Goal: Information Seeking & Learning: Learn about a topic

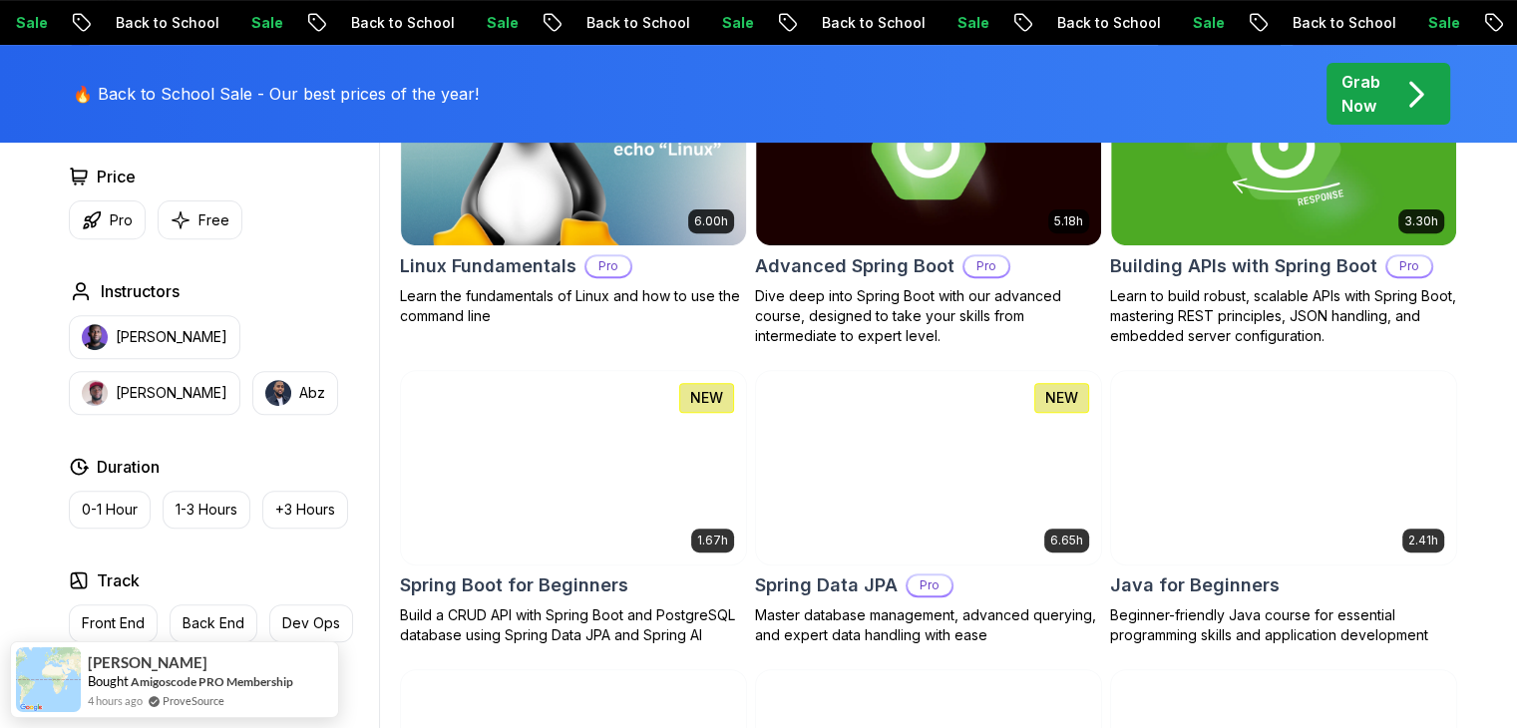
scroll to position [720, 0]
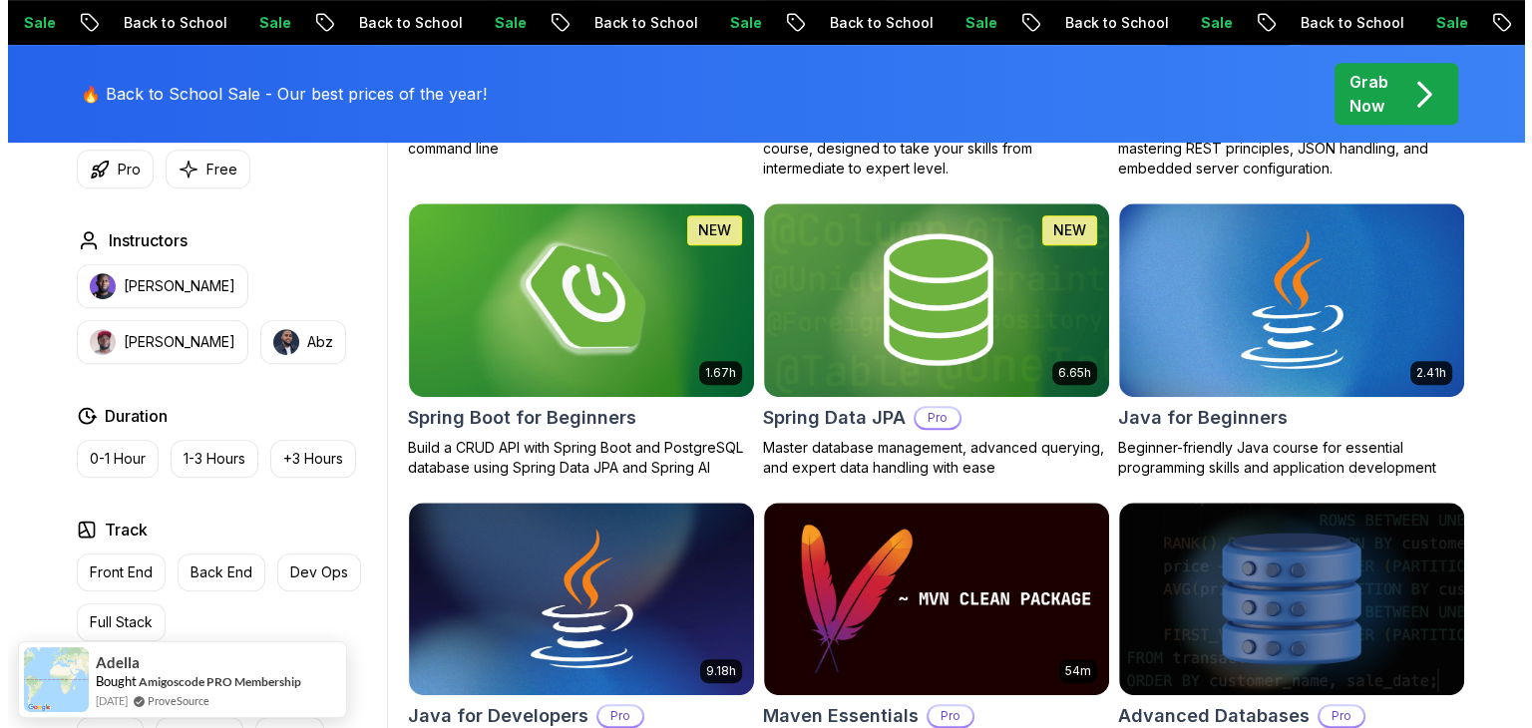
scroll to position [0, 0]
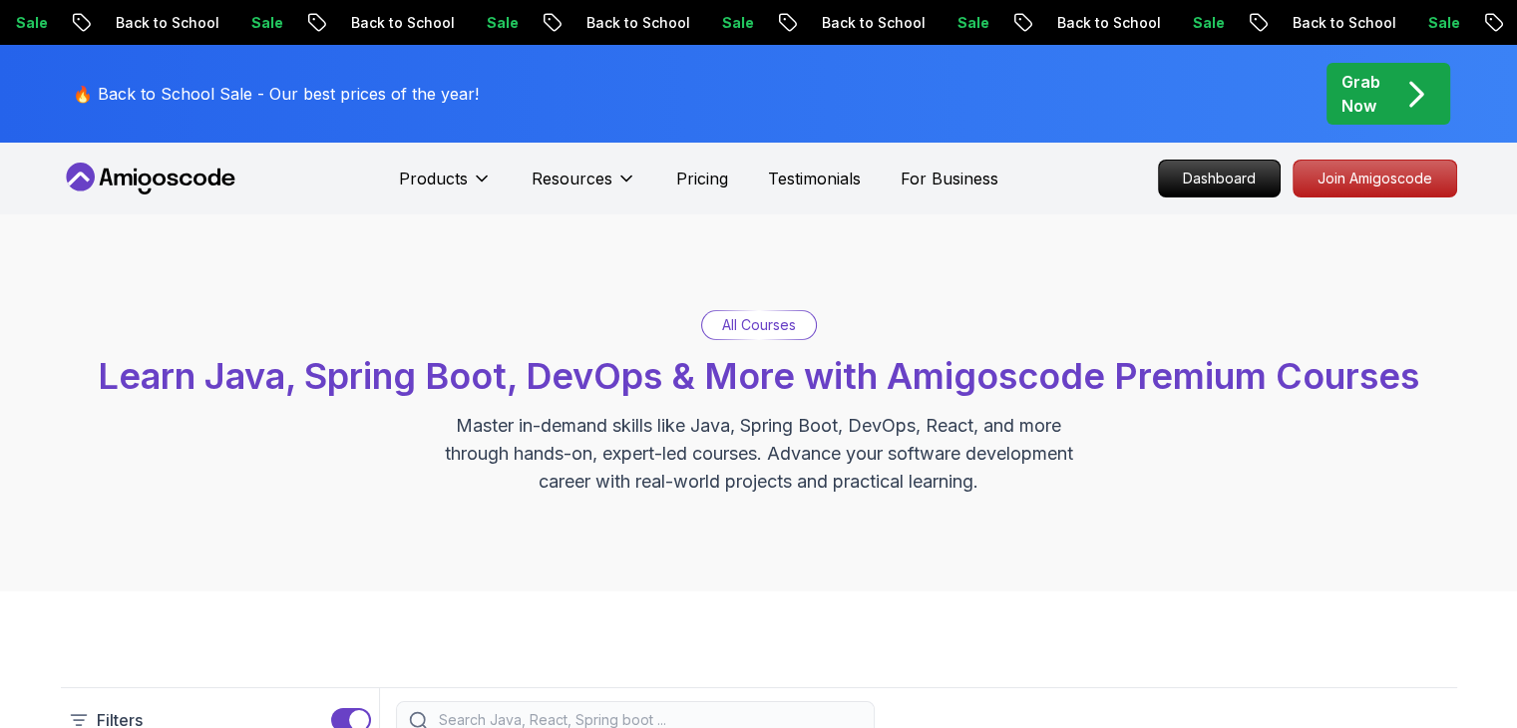
click at [781, 328] on p "All Courses" at bounding box center [759, 325] width 74 height 20
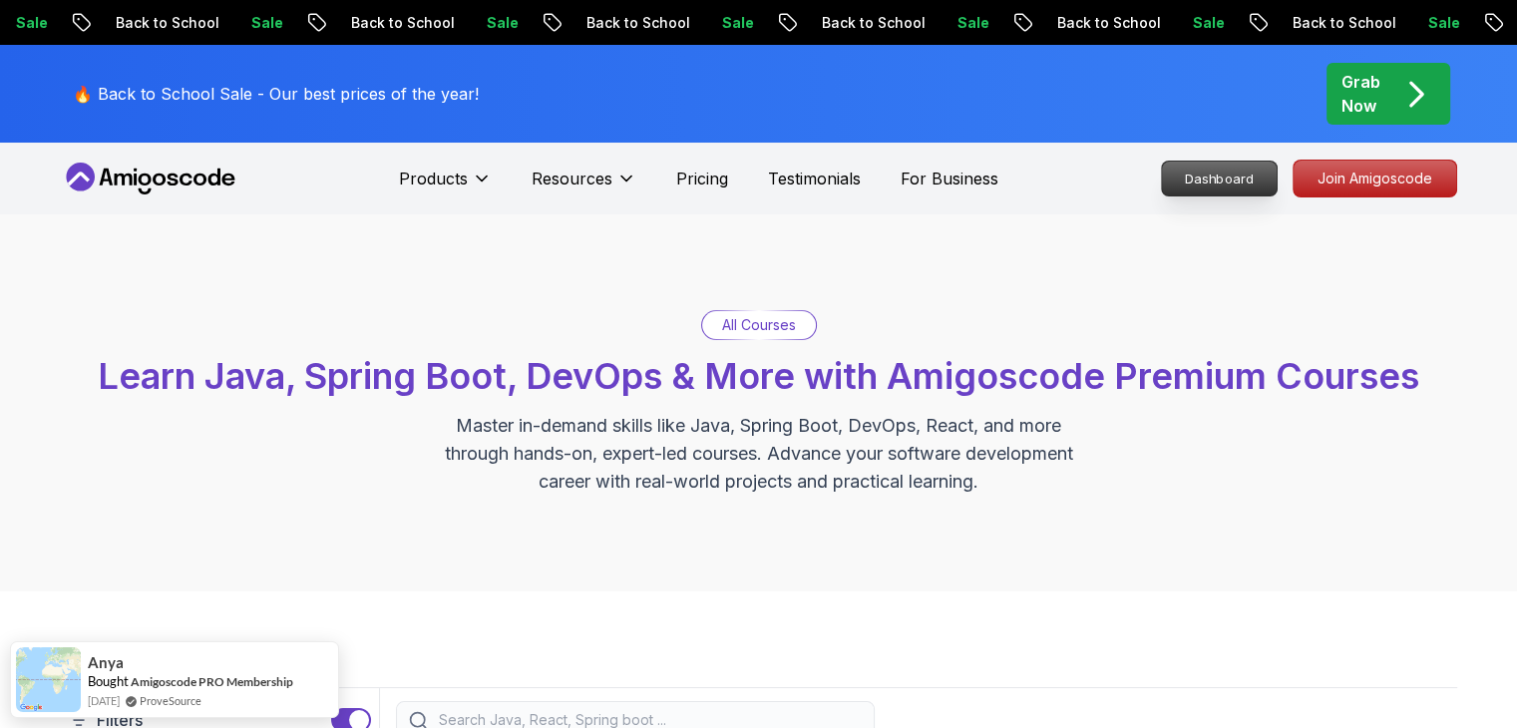
click at [1228, 171] on p "Dashboard" at bounding box center [1219, 179] width 115 height 34
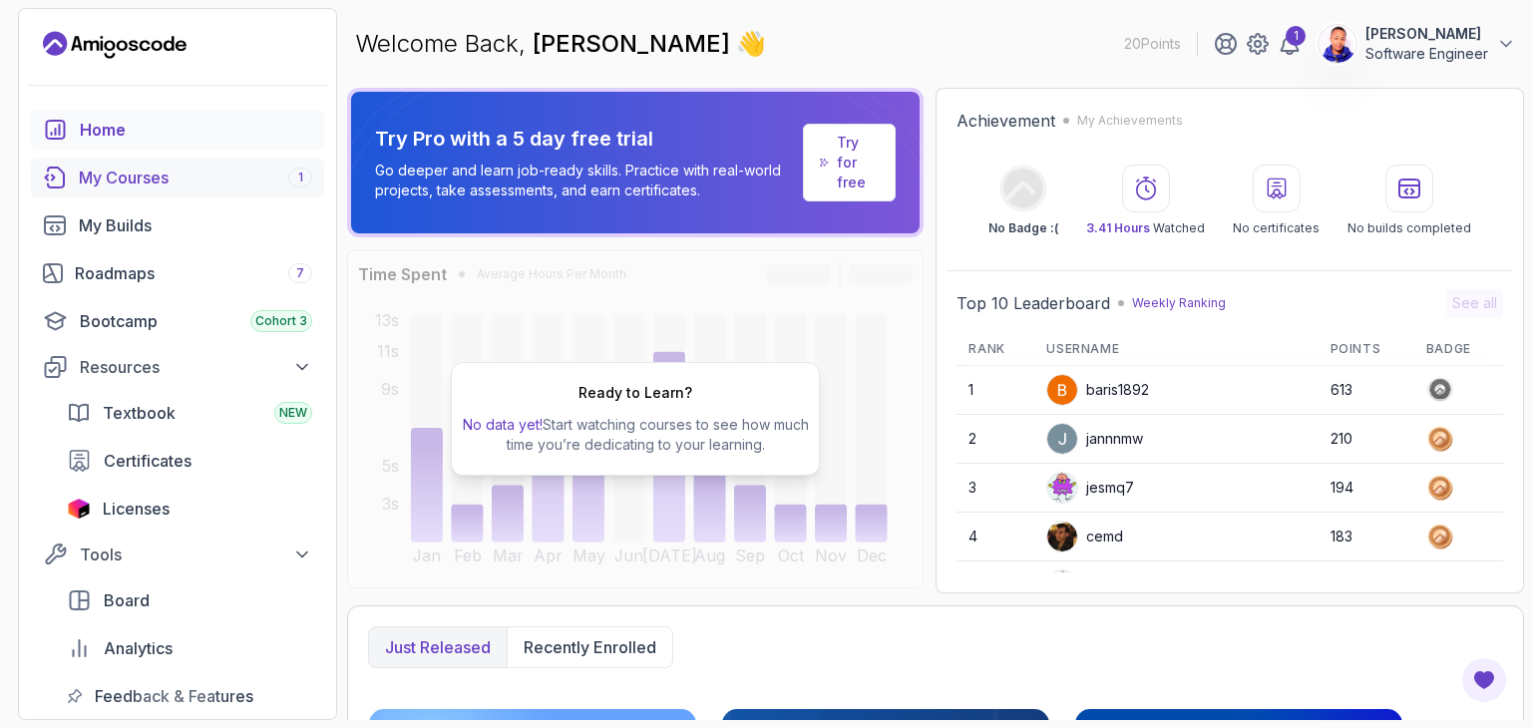
click at [139, 182] on div "My Courses 1" at bounding box center [195, 178] width 233 height 24
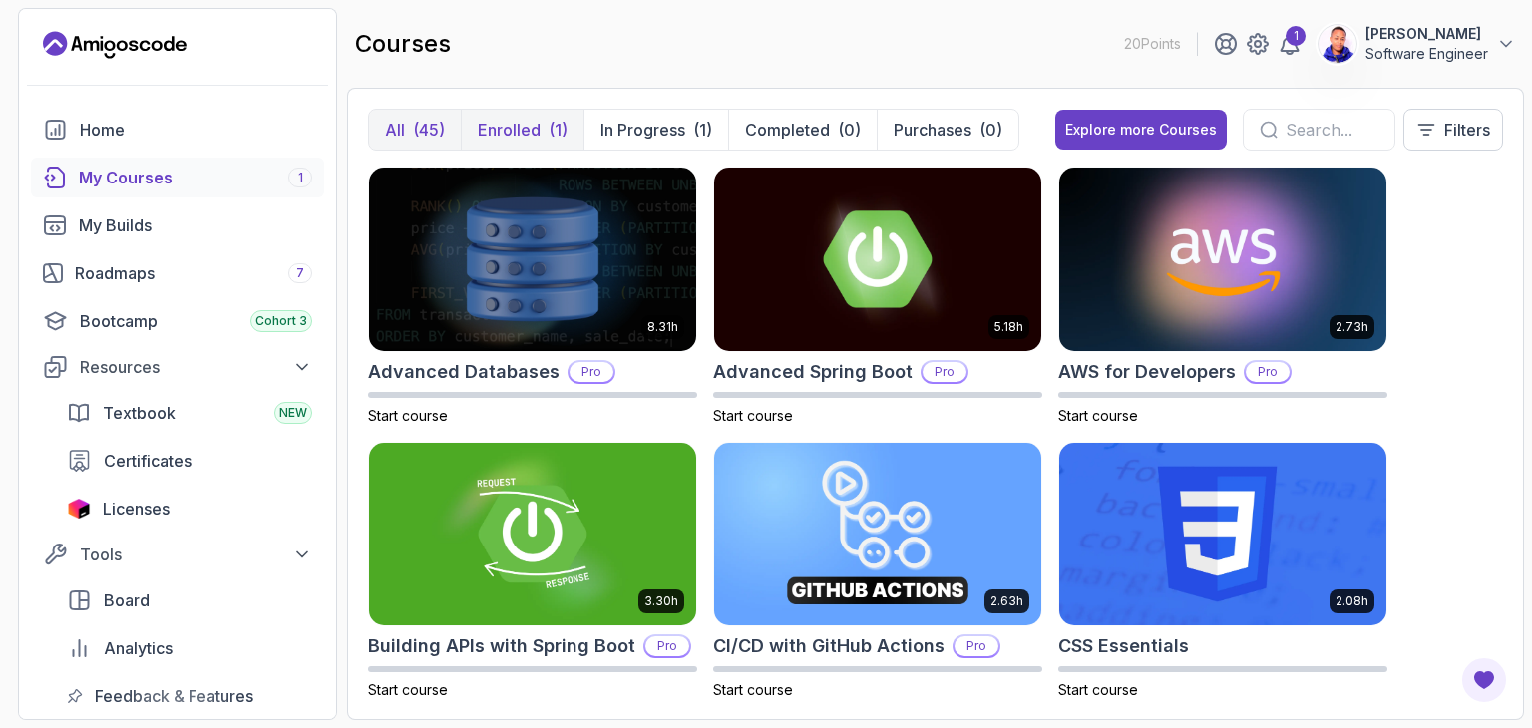
click at [520, 124] on p "Enrolled" at bounding box center [509, 130] width 63 height 24
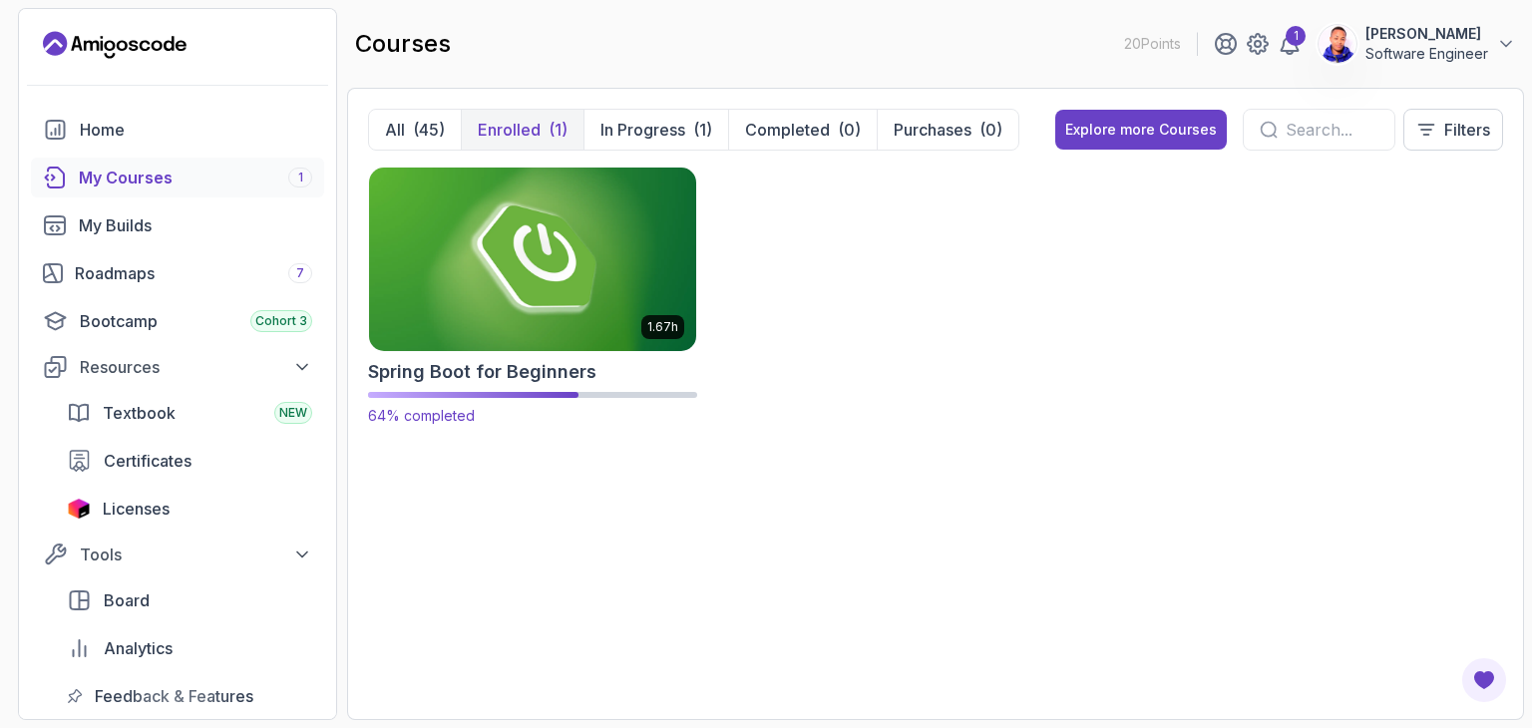
click at [477, 369] on h2 "Spring Boot for Beginners" at bounding box center [482, 372] width 228 height 28
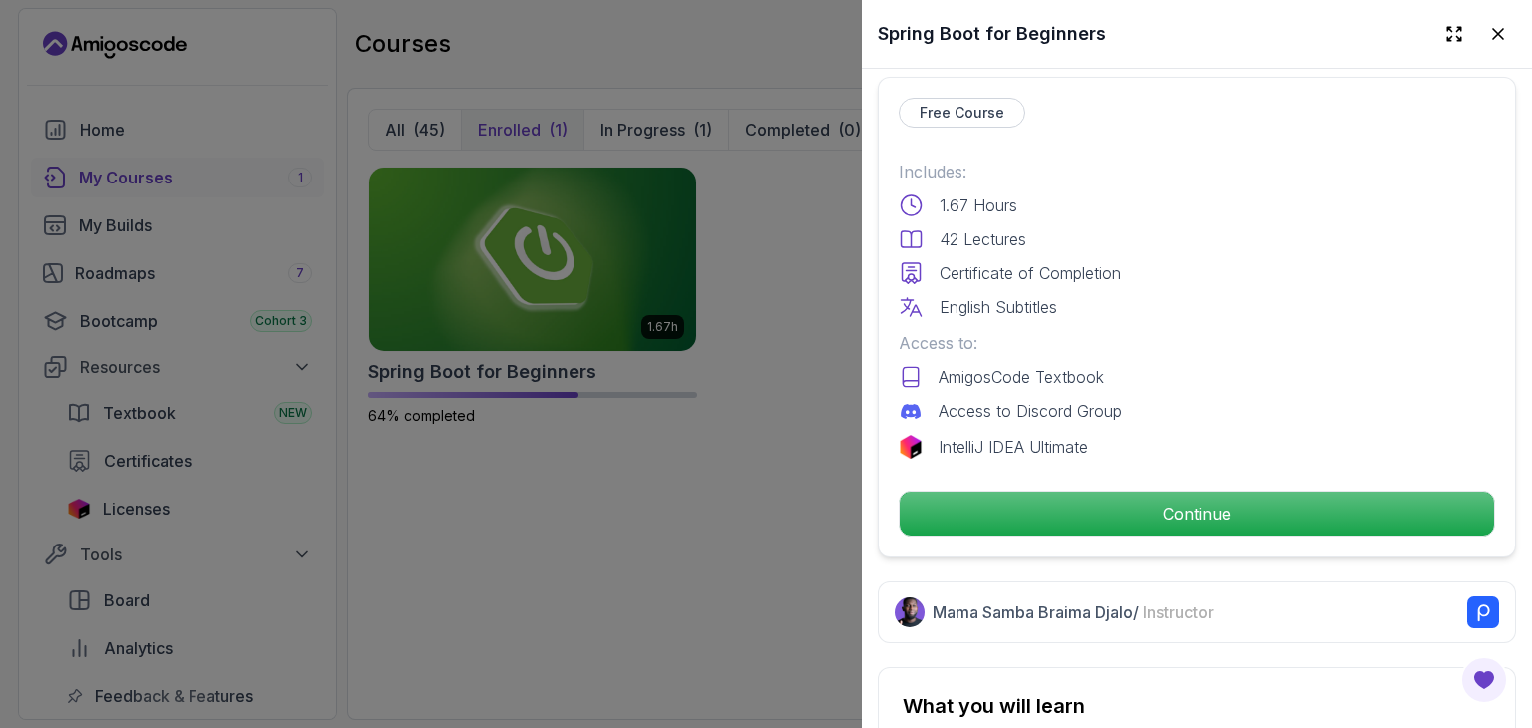
scroll to position [525, 0]
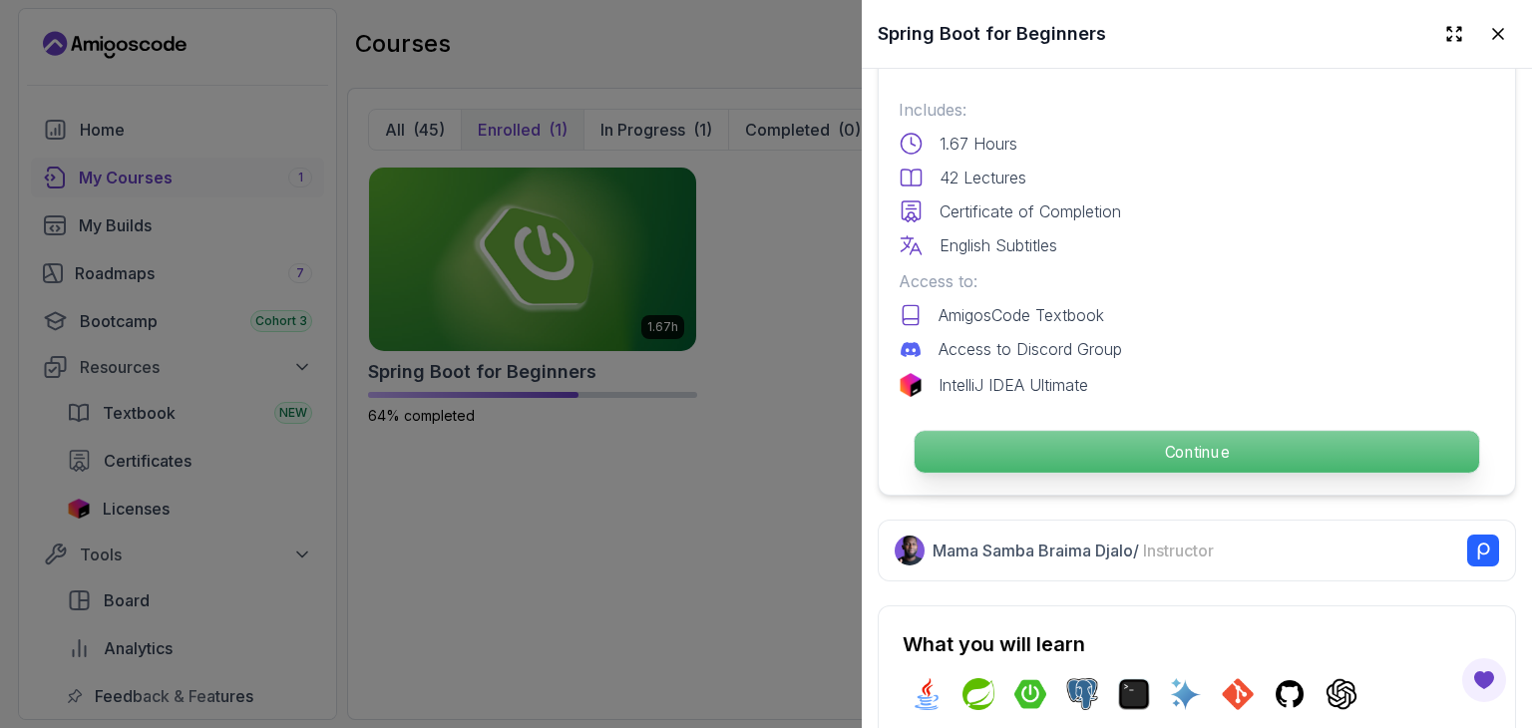
click at [1213, 444] on p "Continue" at bounding box center [1197, 452] width 565 height 42
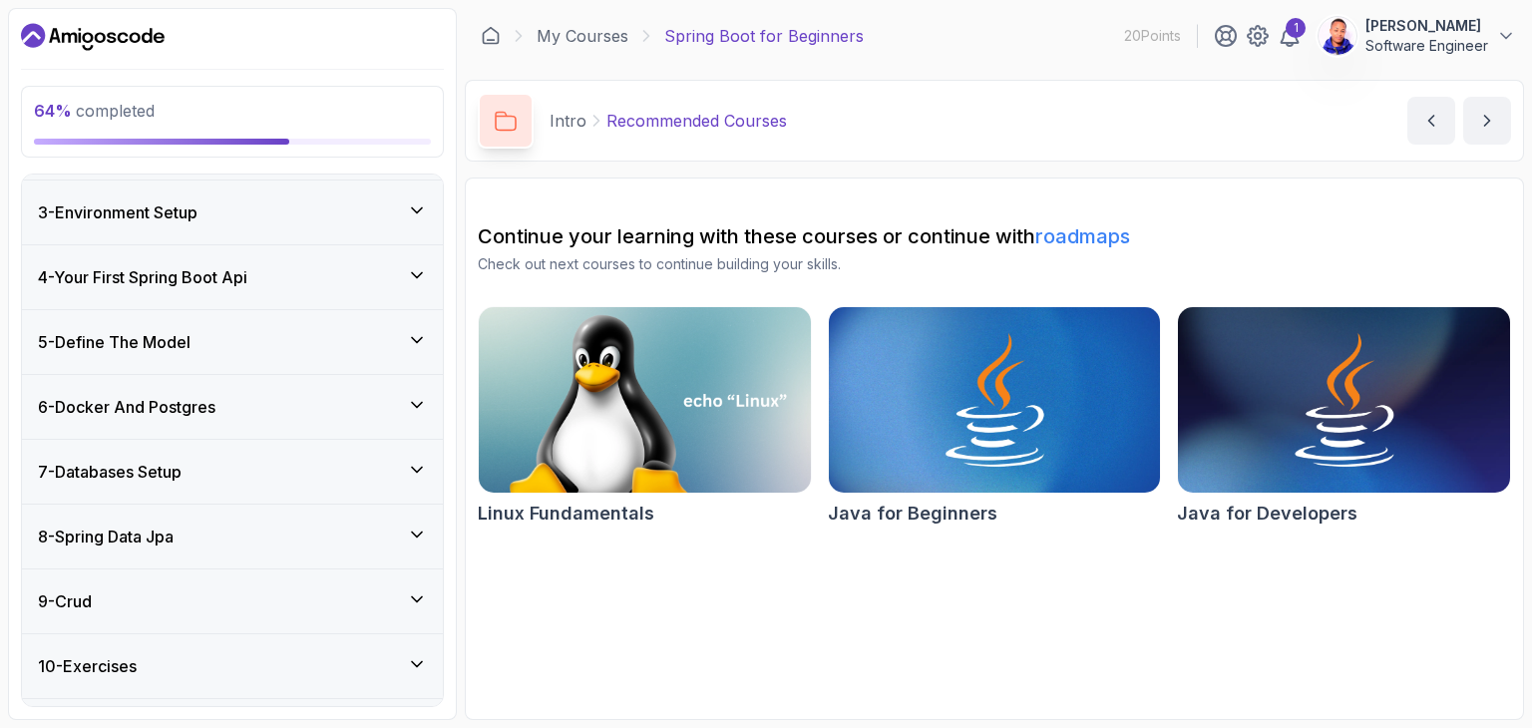
scroll to position [299, 0]
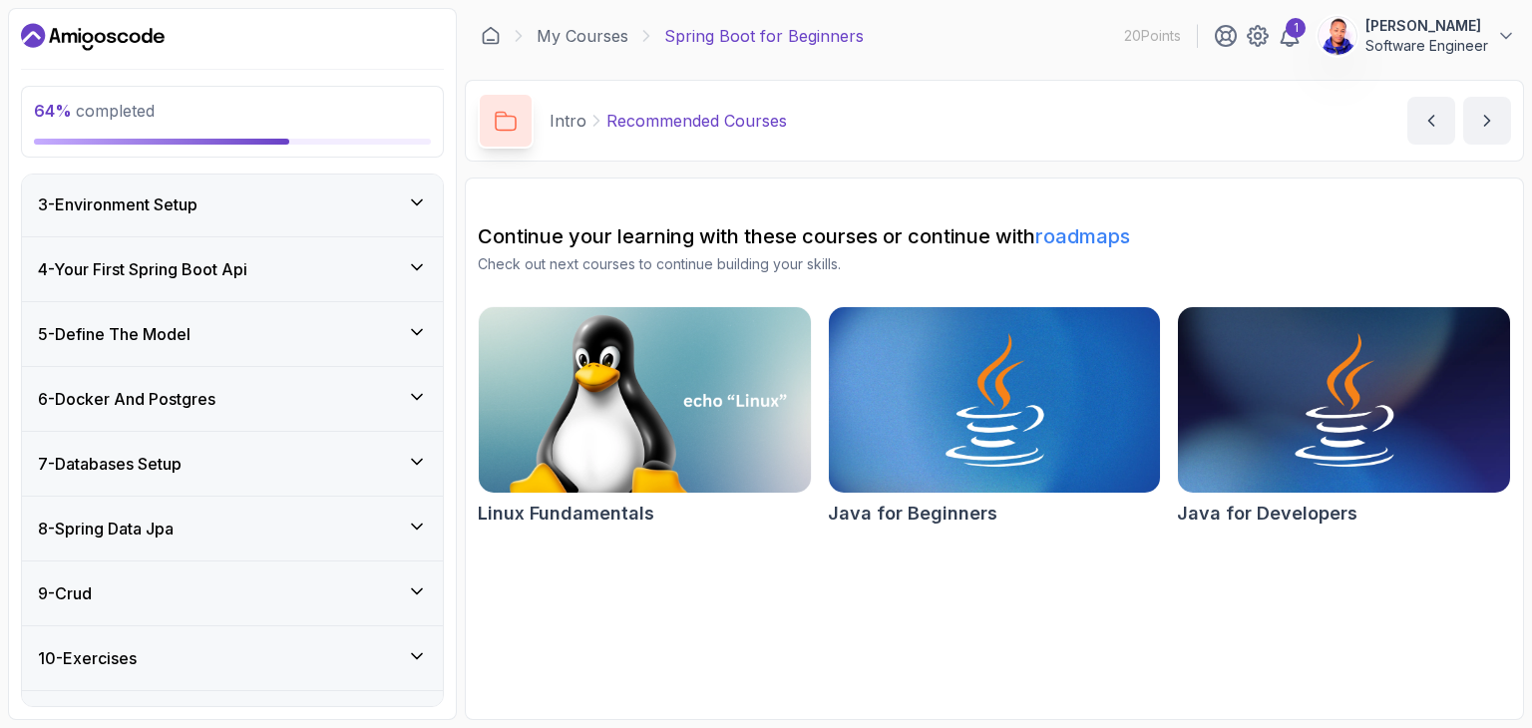
click at [215, 396] on h3 "6 - Docker And Postgres" at bounding box center [127, 399] width 178 height 24
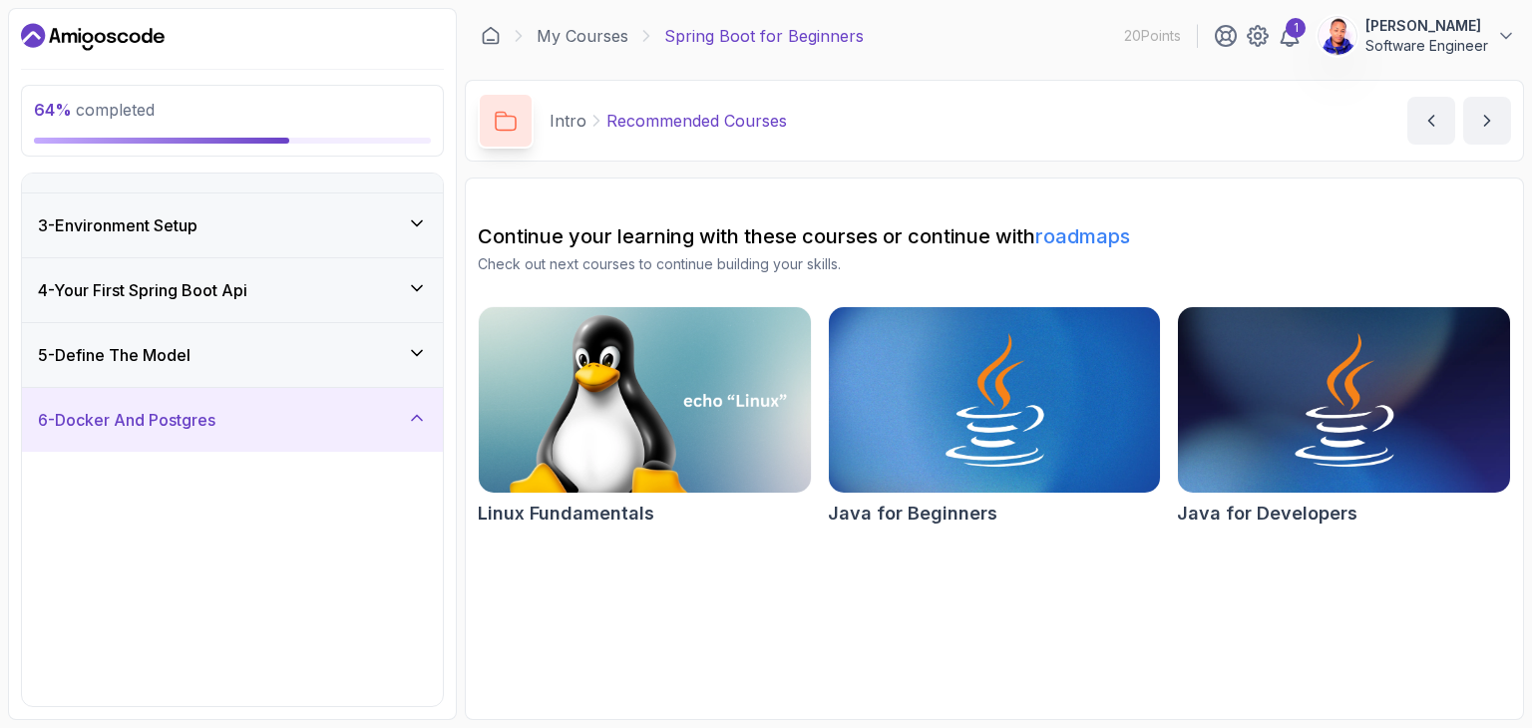
scroll to position [132, 0]
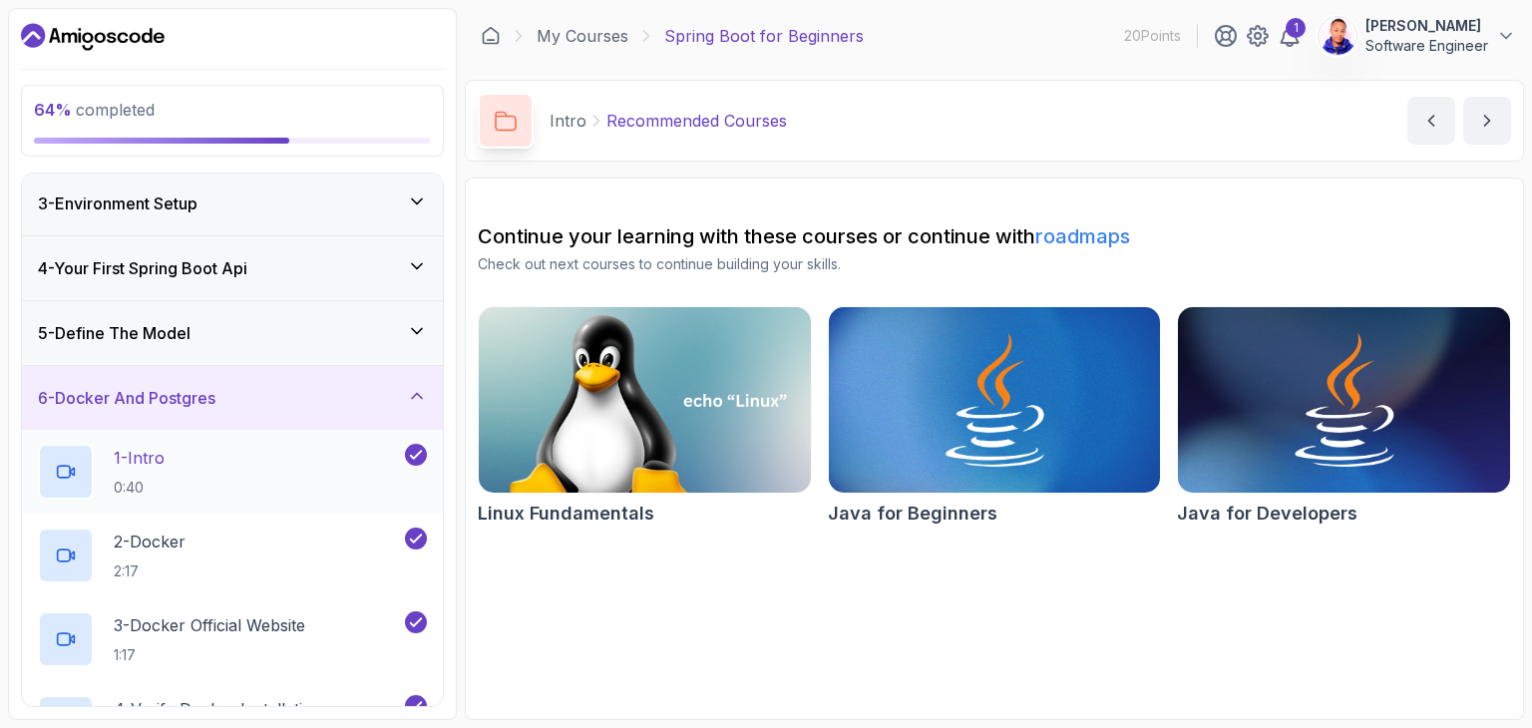
click at [150, 455] on p "1 - Intro" at bounding box center [139, 458] width 51 height 24
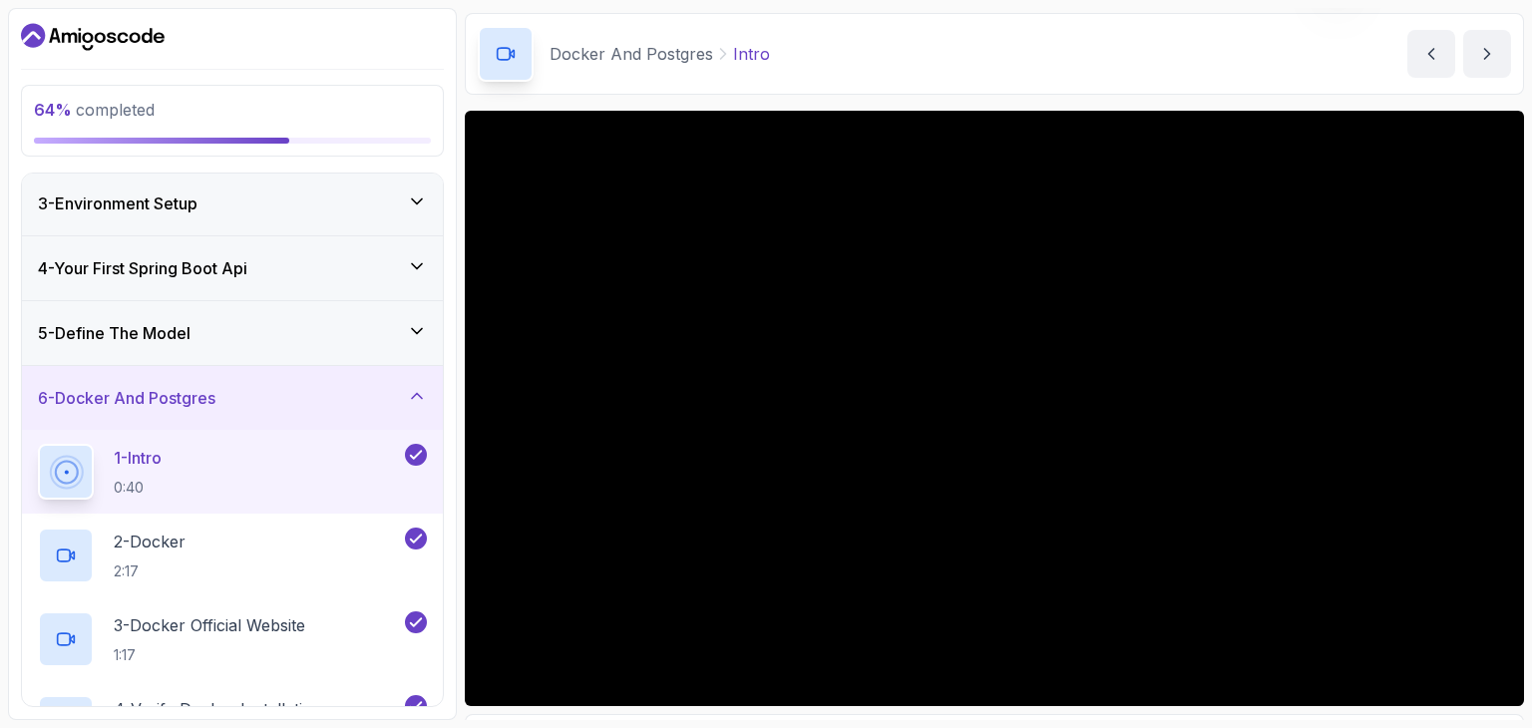
scroll to position [100, 0]
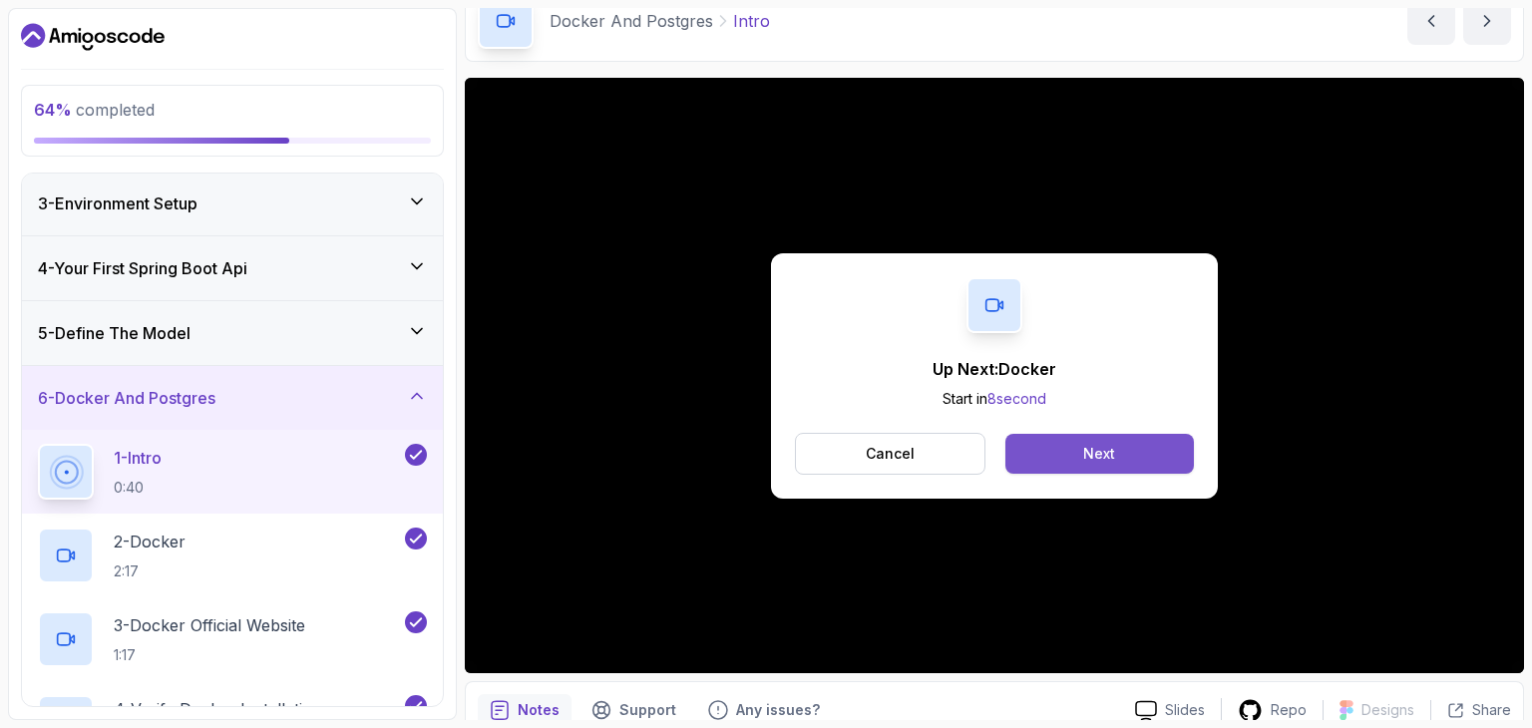
click at [1053, 440] on button "Next" at bounding box center [1099, 454] width 189 height 40
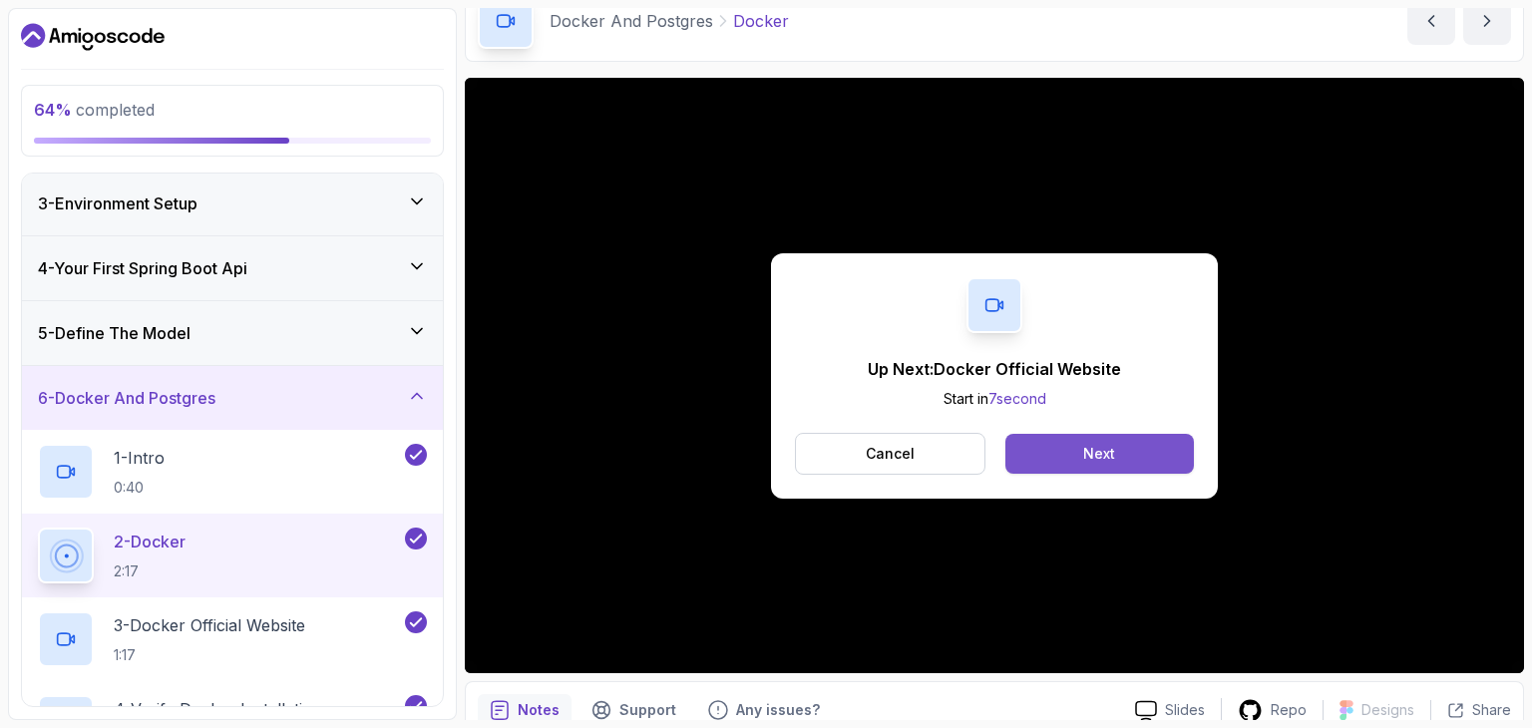
click at [1041, 445] on button "Next" at bounding box center [1099, 454] width 189 height 40
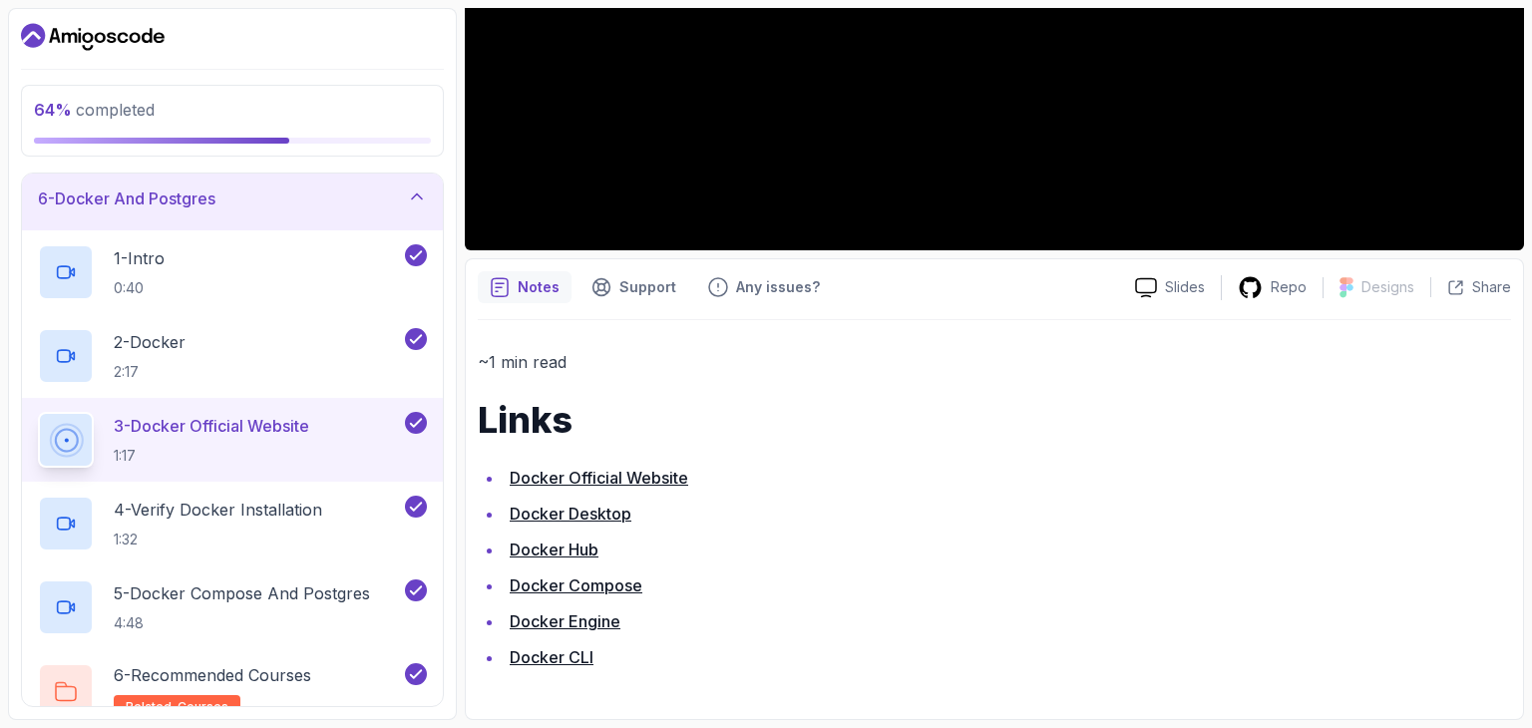
scroll to position [223, 0]
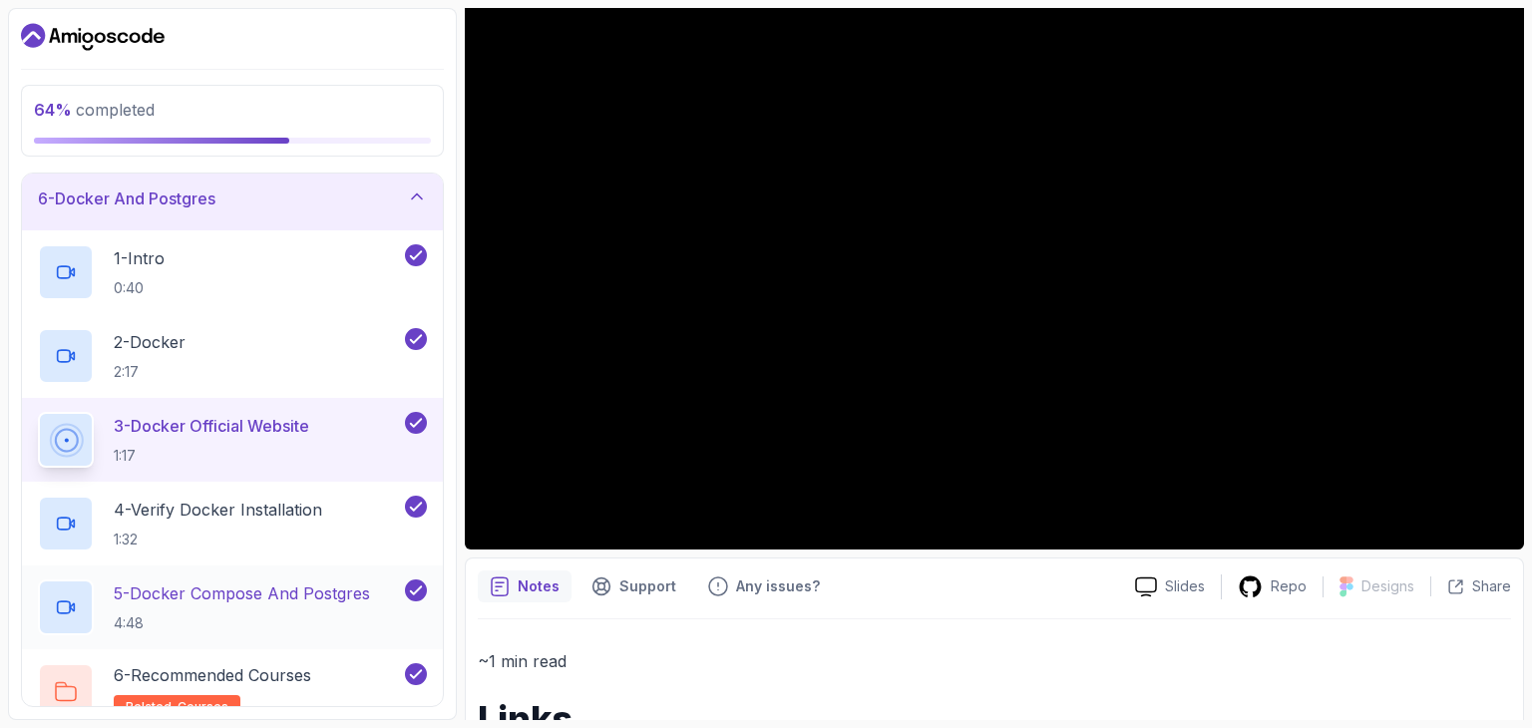
click at [210, 588] on p "5 - Docker Compose And Postgres" at bounding box center [242, 594] width 256 height 24
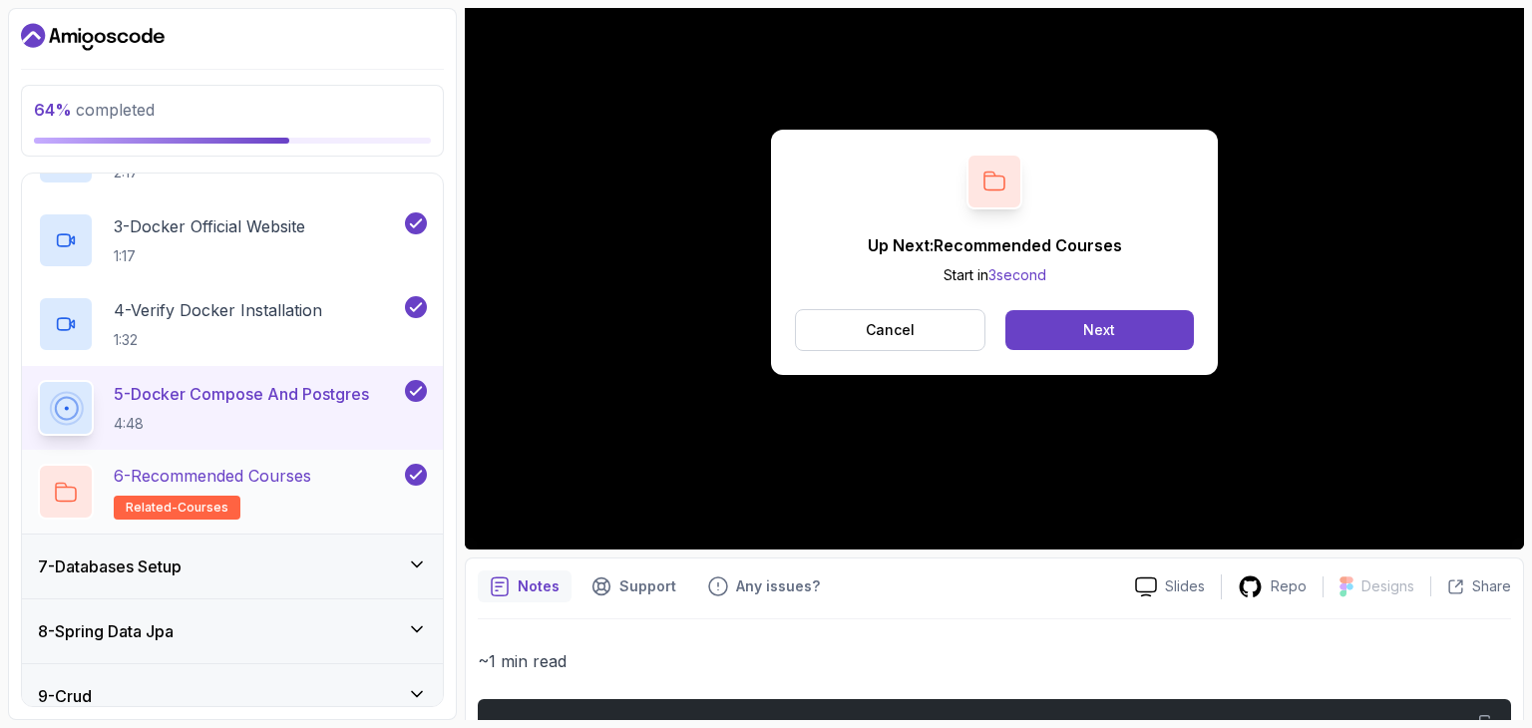
scroll to position [630, 0]
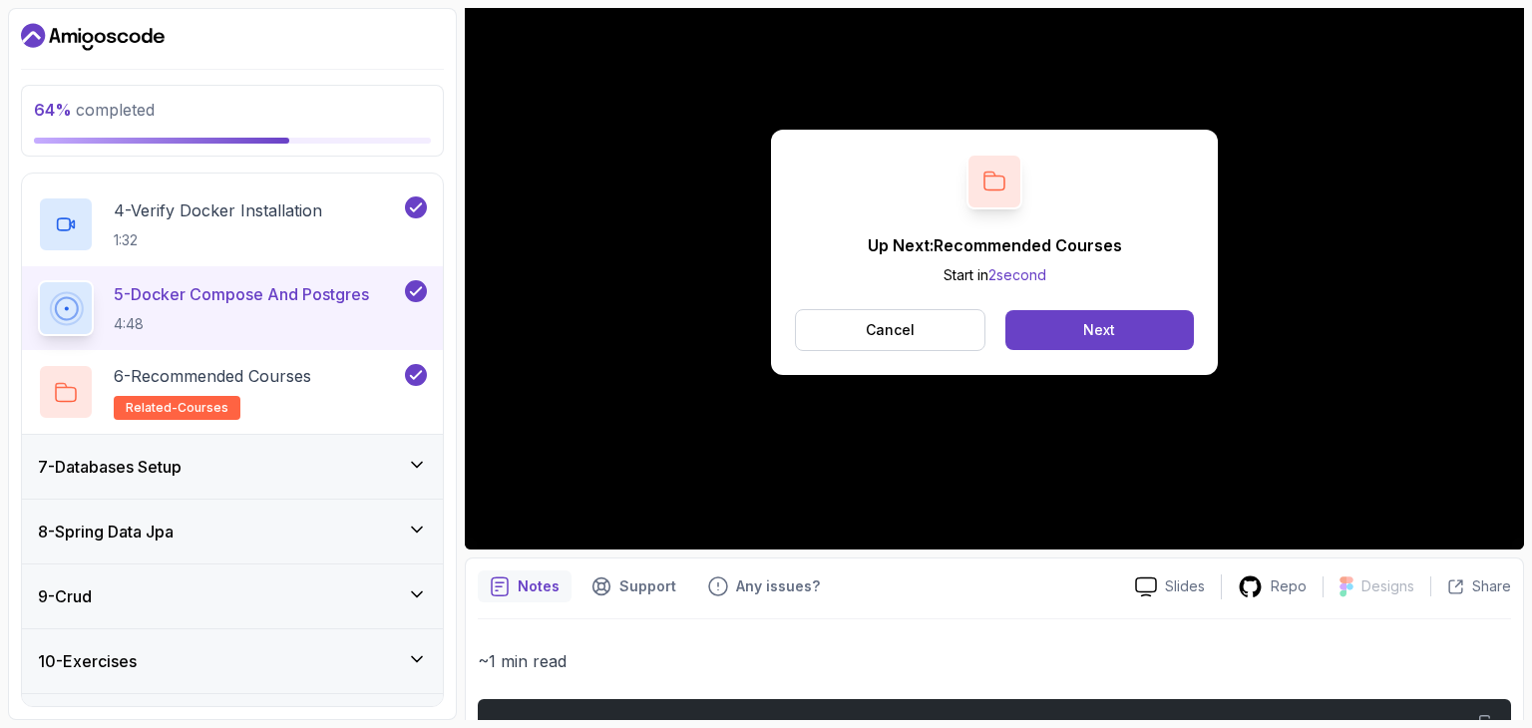
click at [238, 468] on div "7 - Databases Setup" at bounding box center [232, 467] width 389 height 24
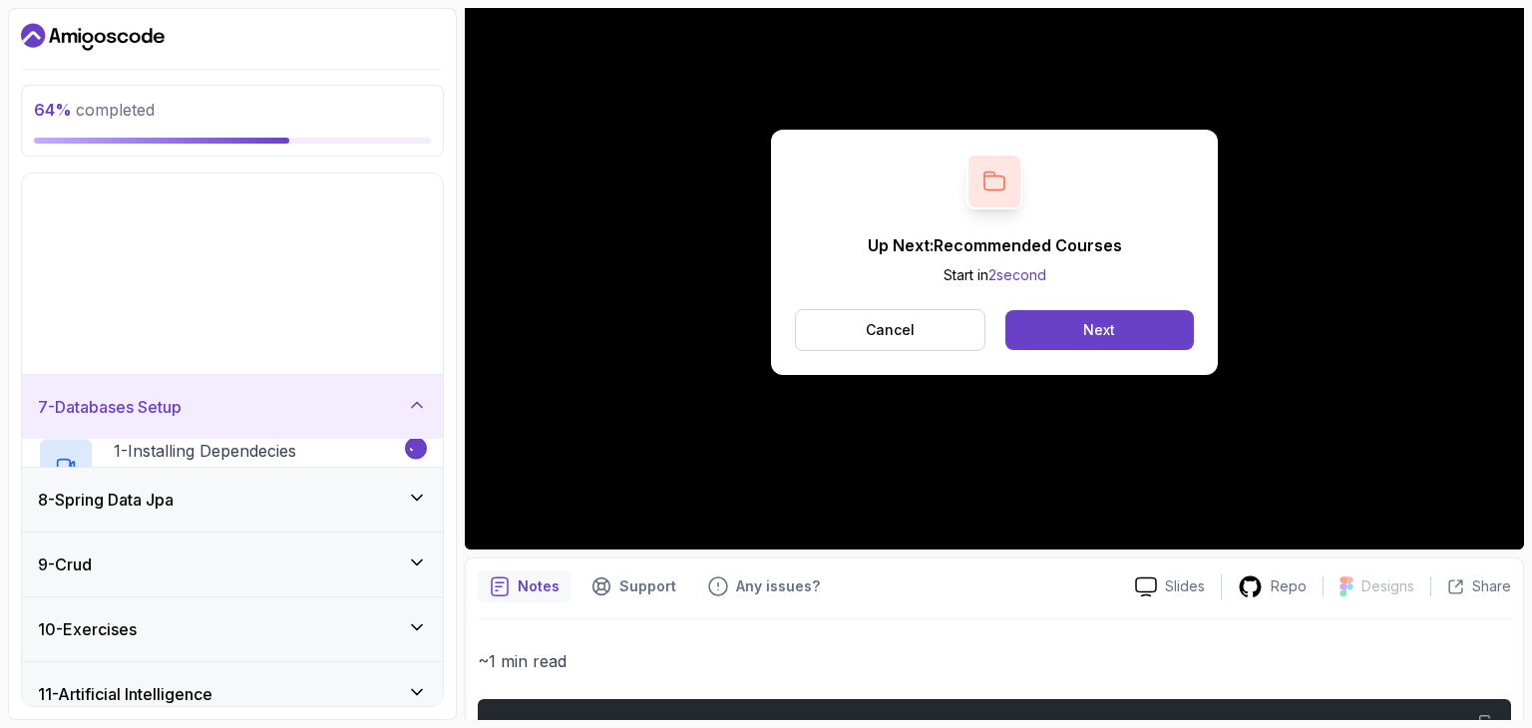
scroll to position [241, 0]
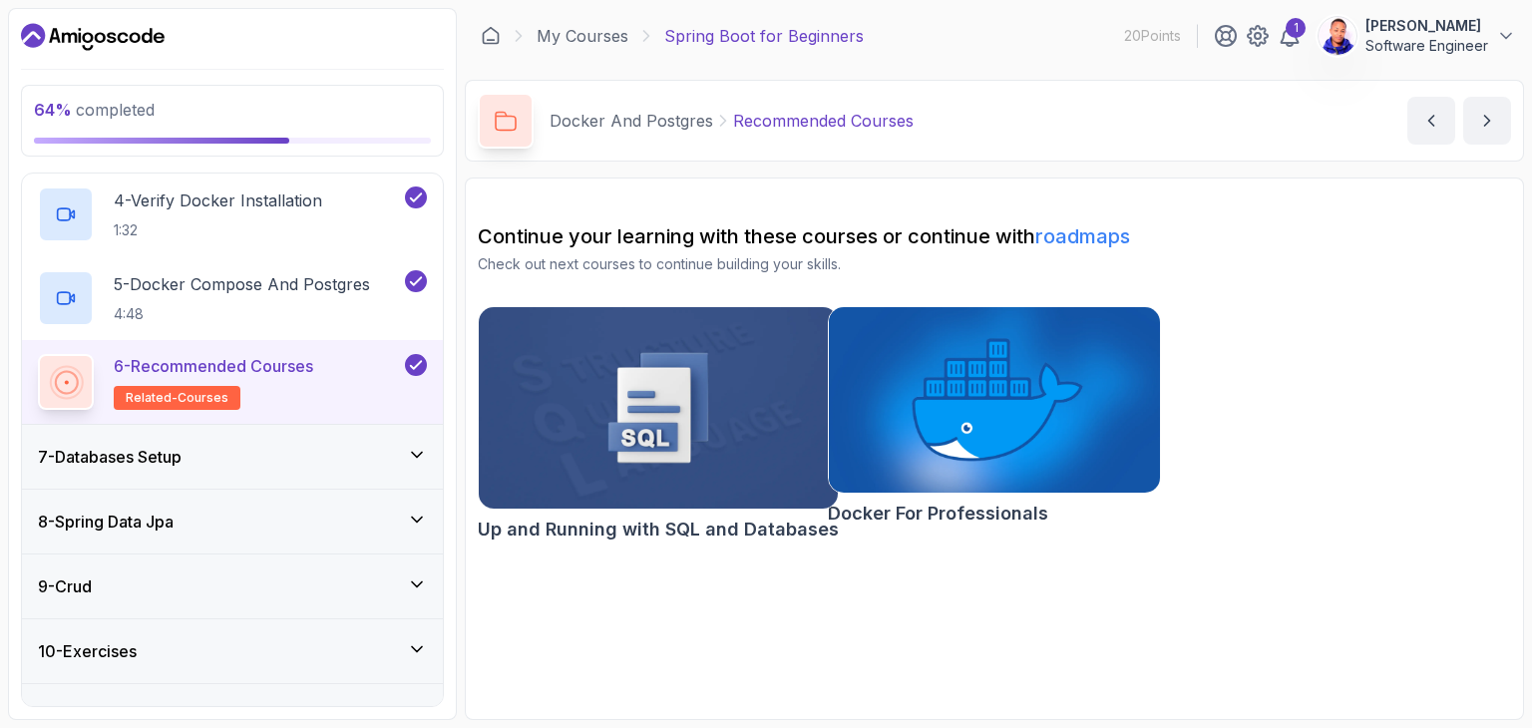
click at [235, 453] on div "7 - Databases Setup" at bounding box center [232, 457] width 389 height 24
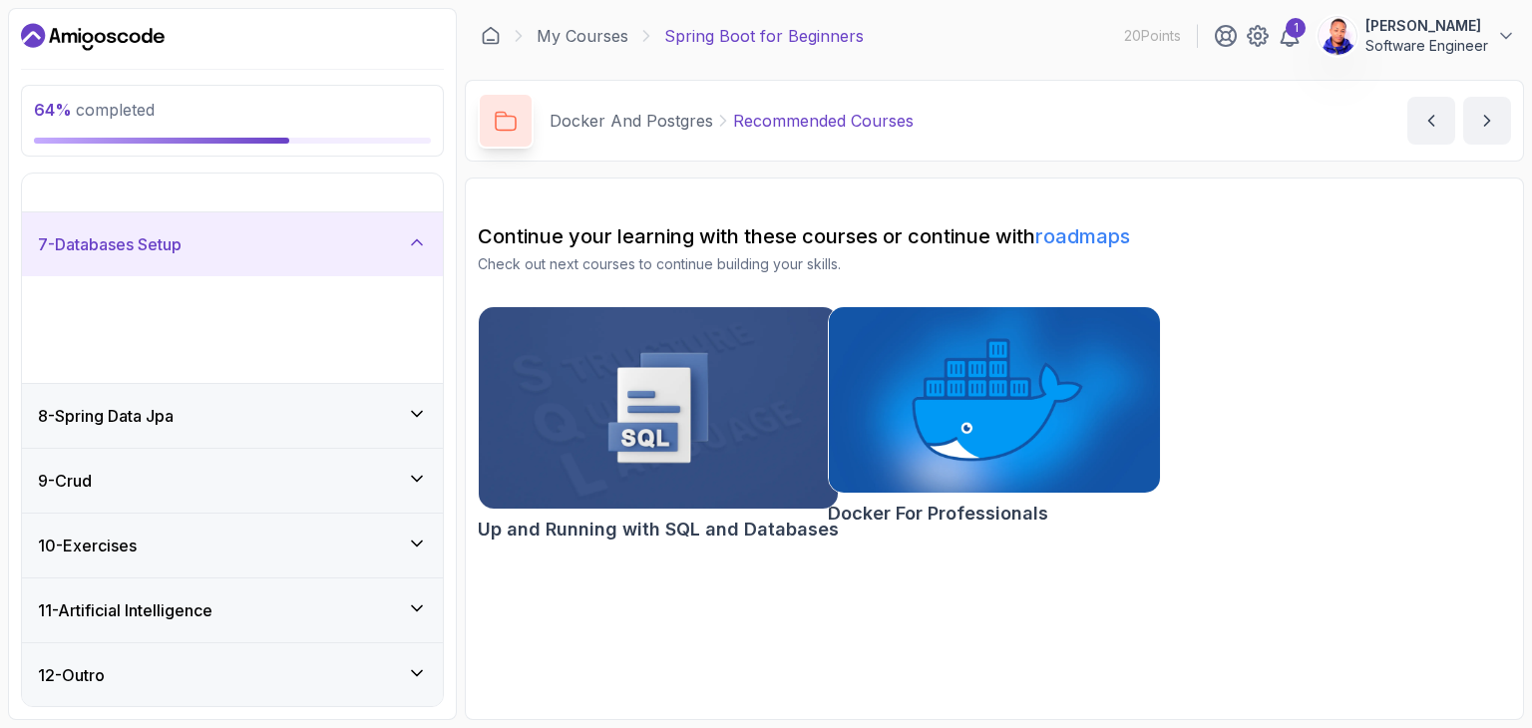
scroll to position [241, 0]
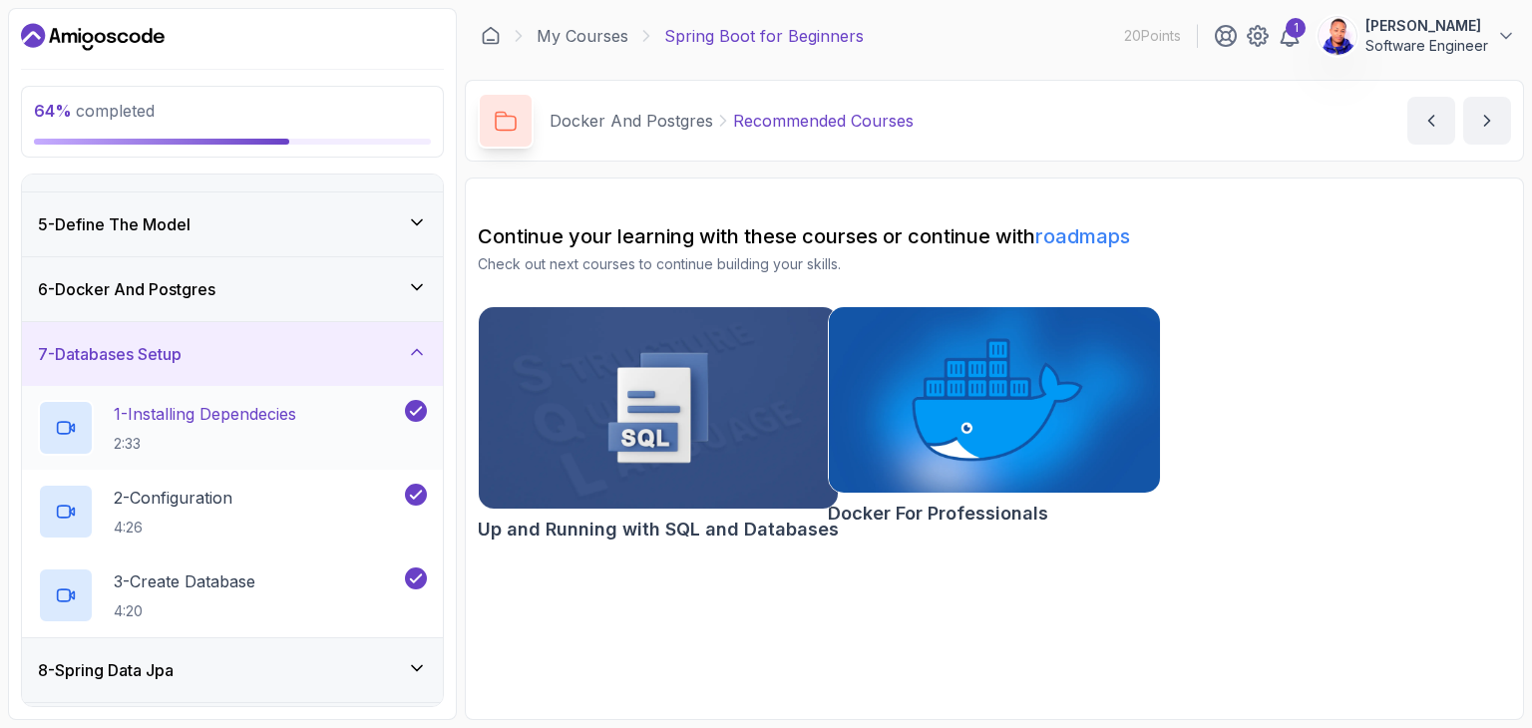
click at [243, 411] on p "1 - Installing Dependecies" at bounding box center [205, 414] width 183 height 24
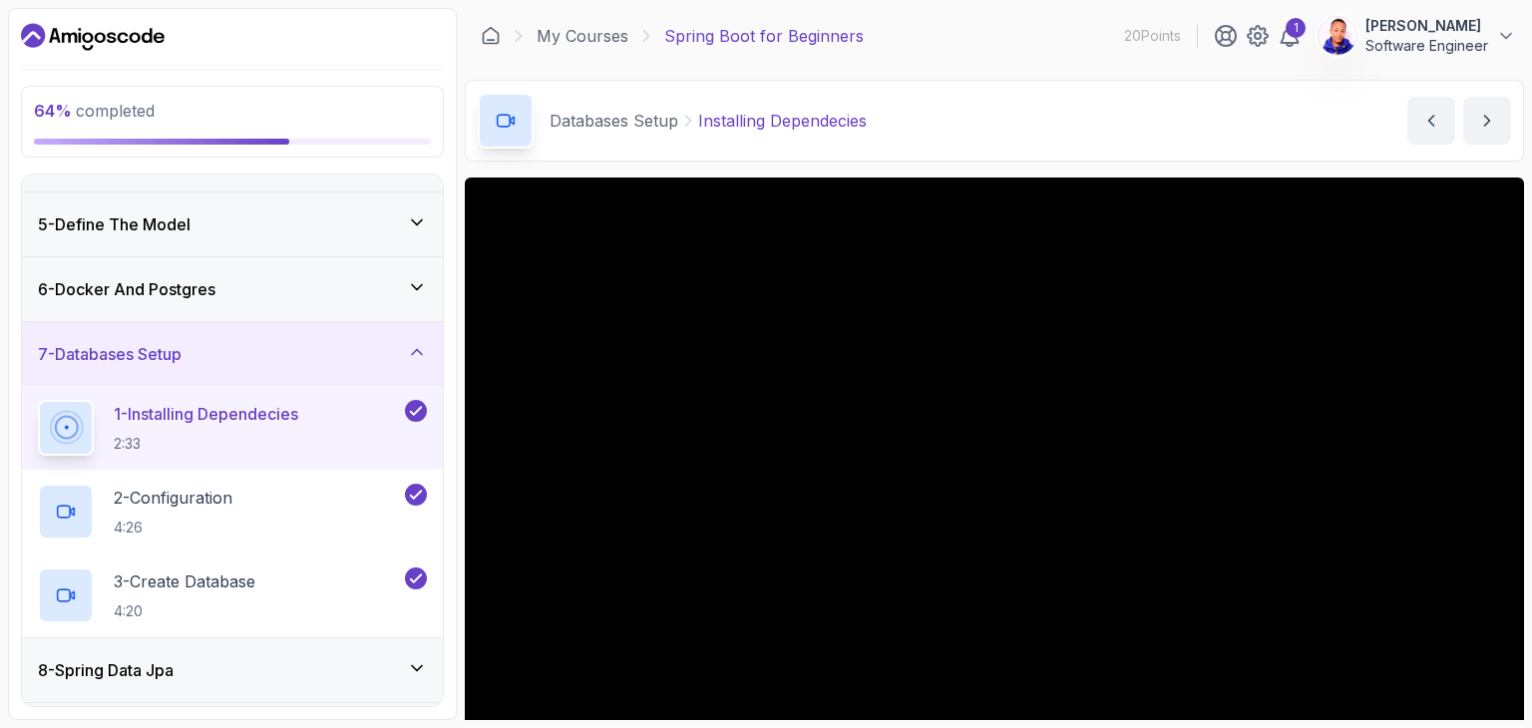
scroll to position [100, 0]
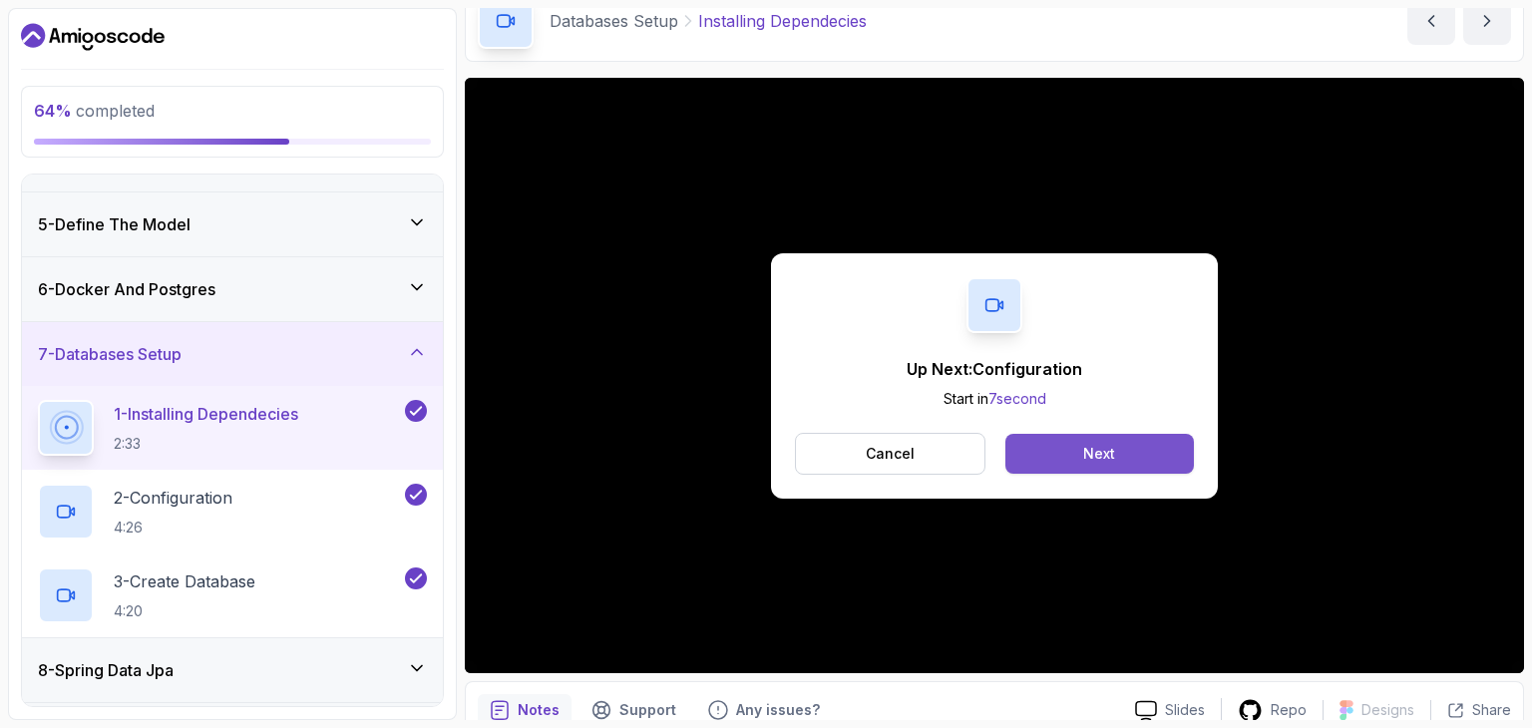
click at [1069, 453] on button "Next" at bounding box center [1099, 454] width 189 height 40
